Goal: Communication & Community: Answer question/provide support

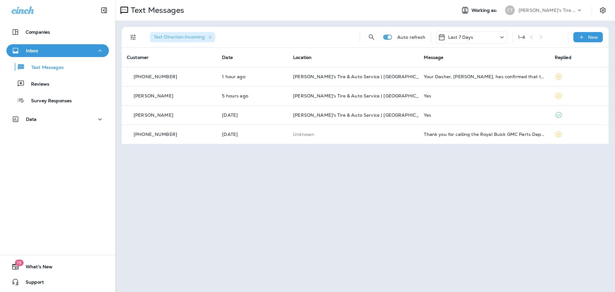
click at [53, 51] on div "Inbox" at bounding box center [58, 51] width 92 height 8
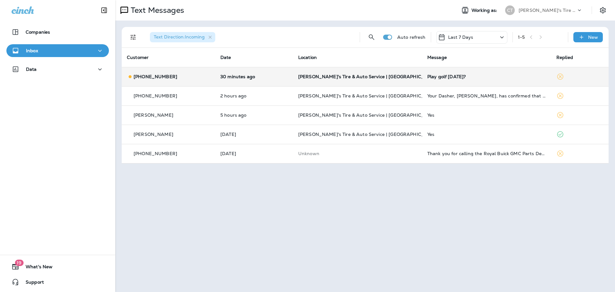
click at [268, 70] on td "30 minutes ago" at bounding box center [254, 76] width 78 height 19
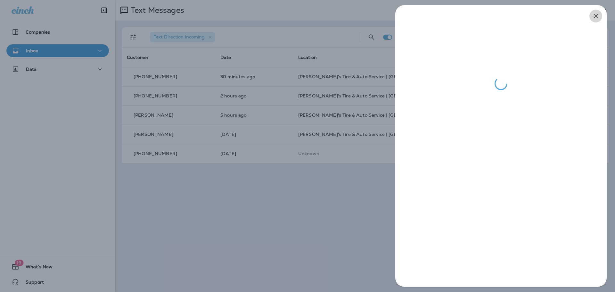
click at [598, 18] on icon "button" at bounding box center [595, 16] width 8 height 8
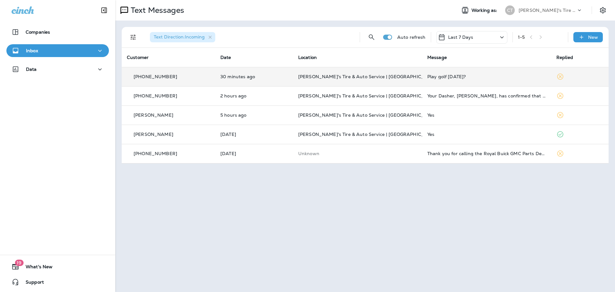
click at [210, 76] on td "[PHONE_NUMBER]" at bounding box center [168, 76] width 93 height 19
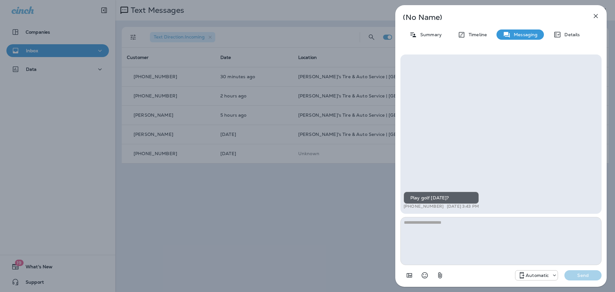
click at [324, 210] on div "(No Name) Summary Timeline Messaging Details Play golf [DATE]? +1 (209) 860-791…" at bounding box center [307, 146] width 615 height 292
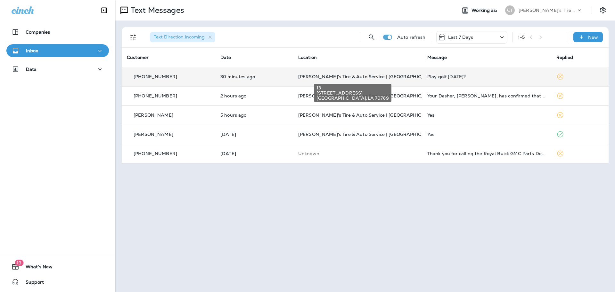
click at [322, 77] on span "[PERSON_NAME]'s Tire & Auto Service | [GEOGRAPHIC_DATA]" at bounding box center [368, 77] width 140 height 6
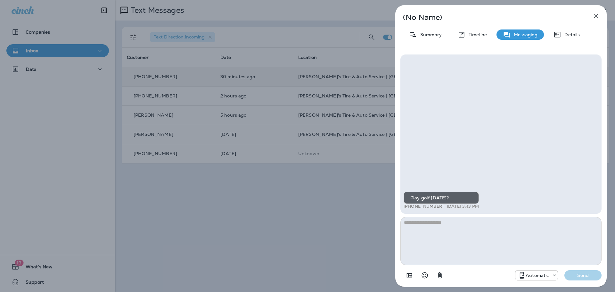
click at [426, 243] on textarea at bounding box center [500, 241] width 201 height 48
type textarea "**********"
click at [592, 279] on button "Send" at bounding box center [582, 275] width 37 height 10
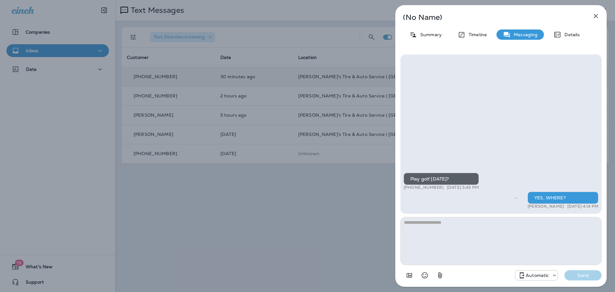
click at [313, 209] on div "(No Name) Summary Timeline Messaging Details Play golf [DATE]? +1 (209) 860-791…" at bounding box center [307, 146] width 615 height 292
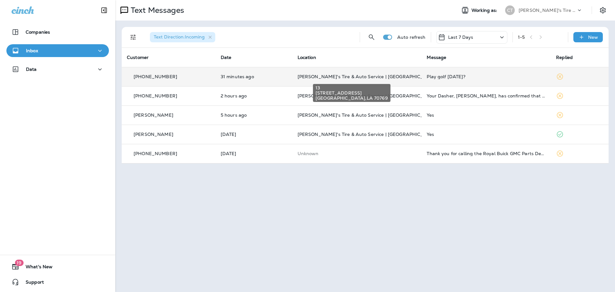
click at [359, 78] on span "[PERSON_NAME]'s Tire & Auto Service | [GEOGRAPHIC_DATA]" at bounding box center [367, 77] width 140 height 6
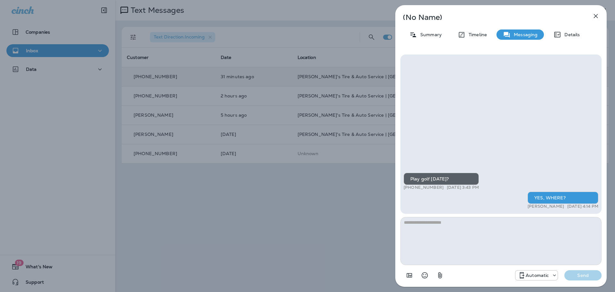
click at [336, 210] on div "(No Name) Summary Timeline Messaging Details Play golf [DATE]? +1 (209) 860-791…" at bounding box center [307, 146] width 615 height 292
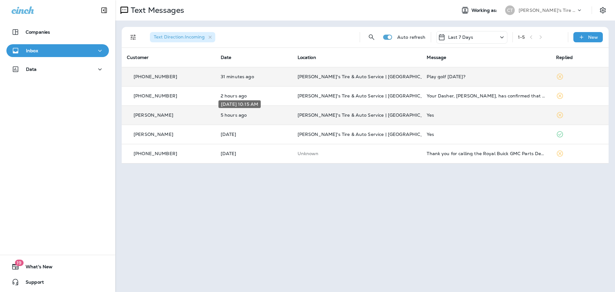
click at [277, 116] on p "5 hours ago" at bounding box center [254, 114] width 67 height 5
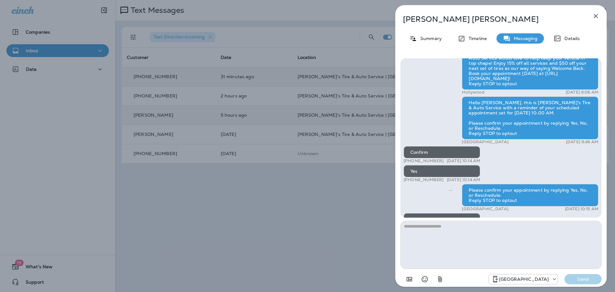
scroll to position [-27, 0]
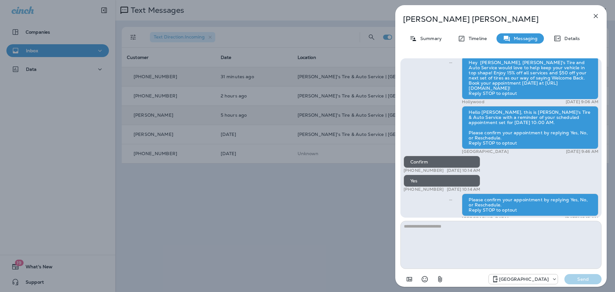
click at [341, 235] on div "[PERSON_NAME] Summary Timeline Messaging Details Hey [PERSON_NAME], [PERSON_NAM…" at bounding box center [307, 146] width 615 height 292
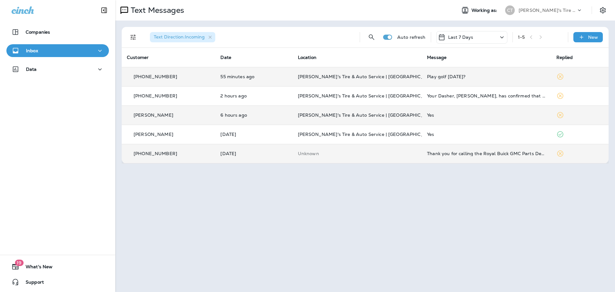
click at [326, 148] on td "Unknown" at bounding box center [357, 153] width 129 height 19
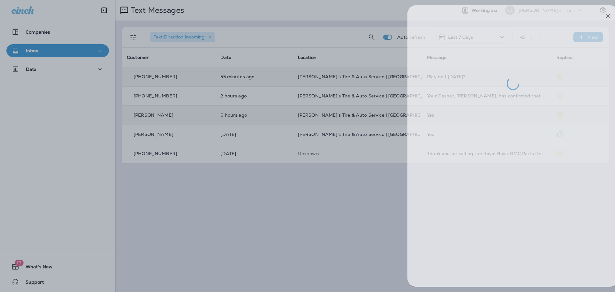
click at [315, 202] on div at bounding box center [319, 146] width 615 height 292
